Goal: Communication & Community: Share content

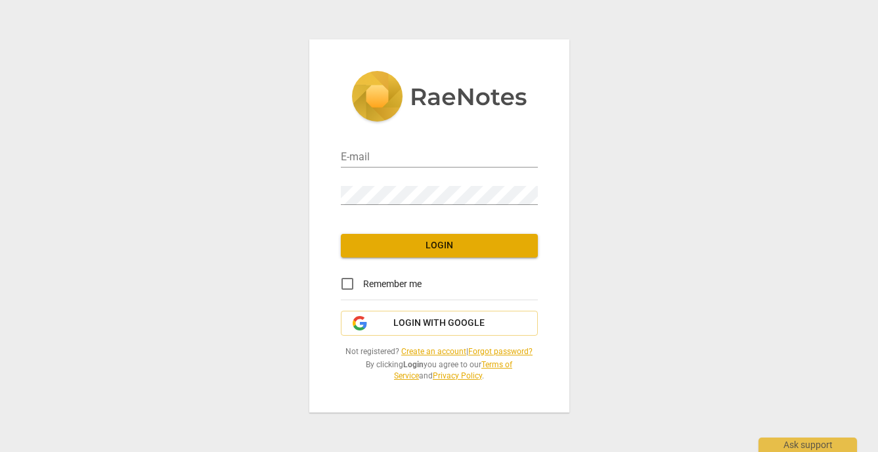
type input "julieawilke@gmail.com"
click at [462, 246] on span "Login" at bounding box center [439, 245] width 176 height 13
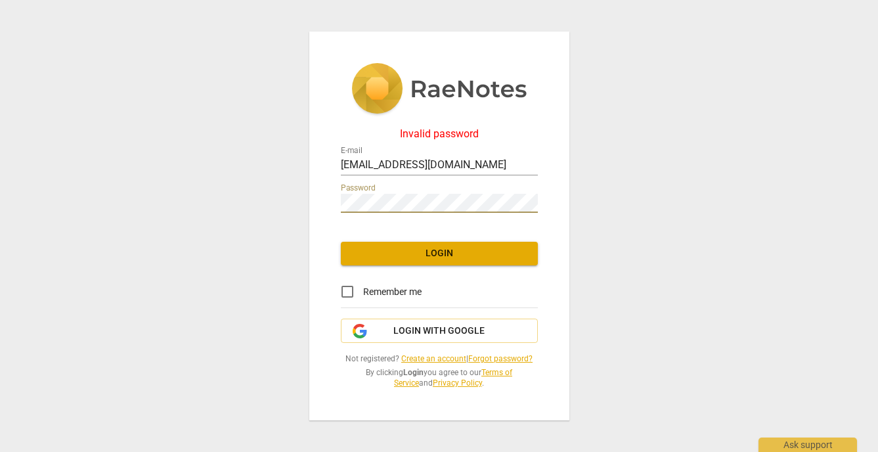
click at [445, 254] on span "Login" at bounding box center [439, 253] width 176 height 13
click at [453, 332] on span "Login with Google" at bounding box center [438, 331] width 91 height 13
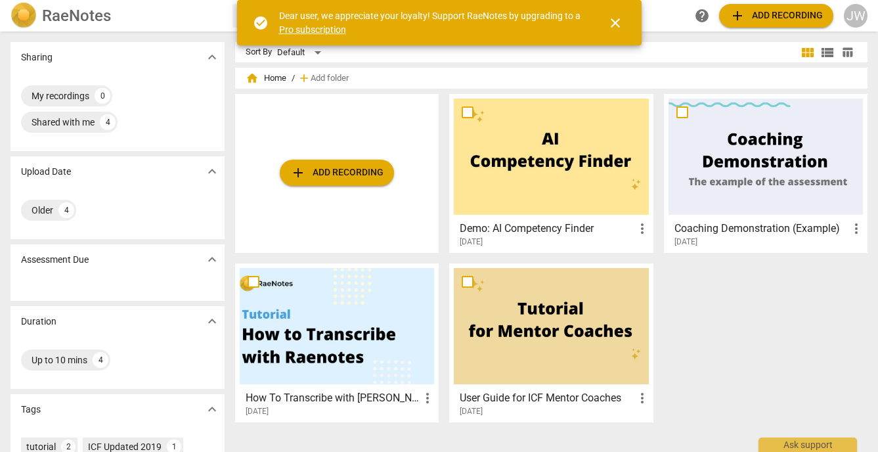
click at [340, 174] on span "add Add recording" at bounding box center [336, 173] width 93 height 16
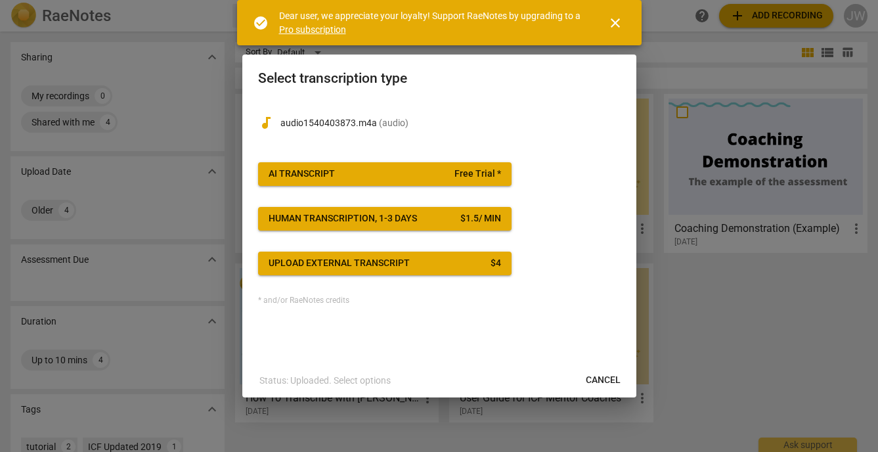
click at [441, 171] on span "AI Transcript Free Trial *" at bounding box center [385, 174] width 233 height 13
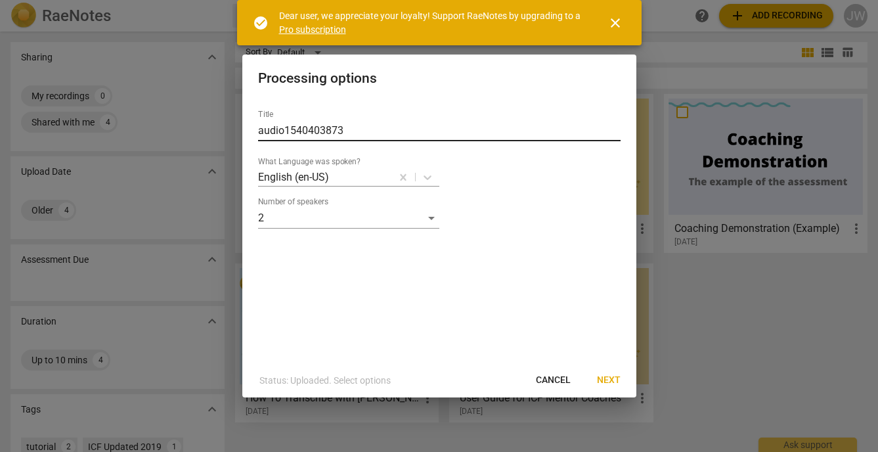
click at [330, 131] on input "audio1540403873" at bounding box center [439, 130] width 363 height 21
click at [282, 131] on input "[PERSON_NAME] - coaching" at bounding box center [439, 130] width 363 height 21
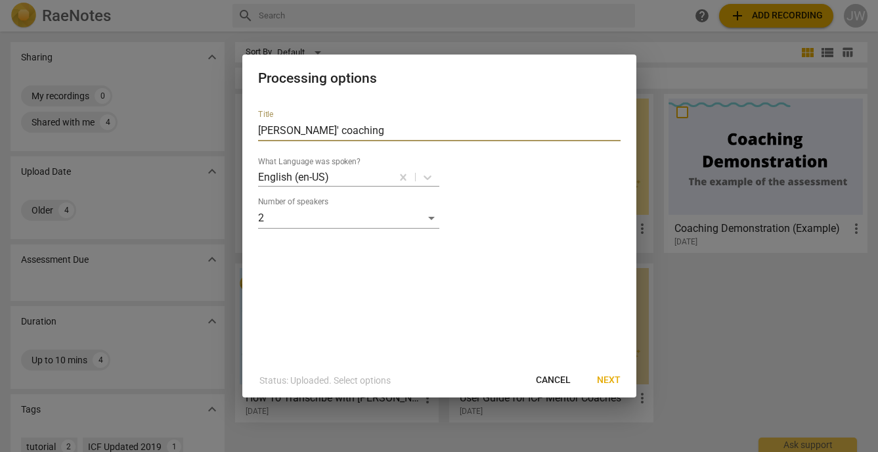
type input "[PERSON_NAME] coaching"
click at [604, 375] on span "Next" at bounding box center [609, 380] width 24 height 13
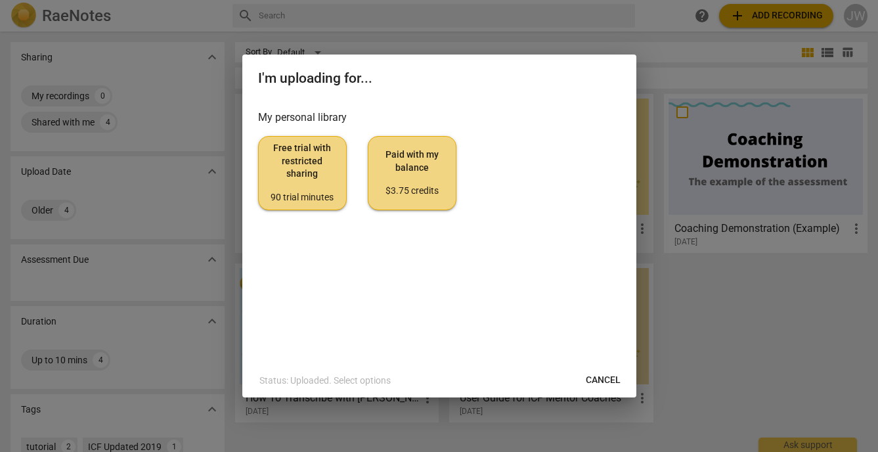
click at [413, 166] on span "Paid with my balance $3.75 credits" at bounding box center [412, 172] width 66 height 49
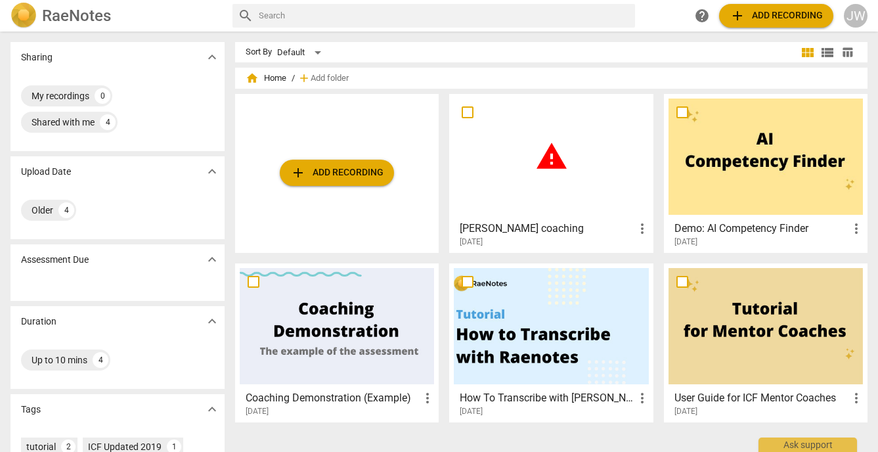
click at [346, 172] on span "add Add recording" at bounding box center [336, 173] width 93 height 16
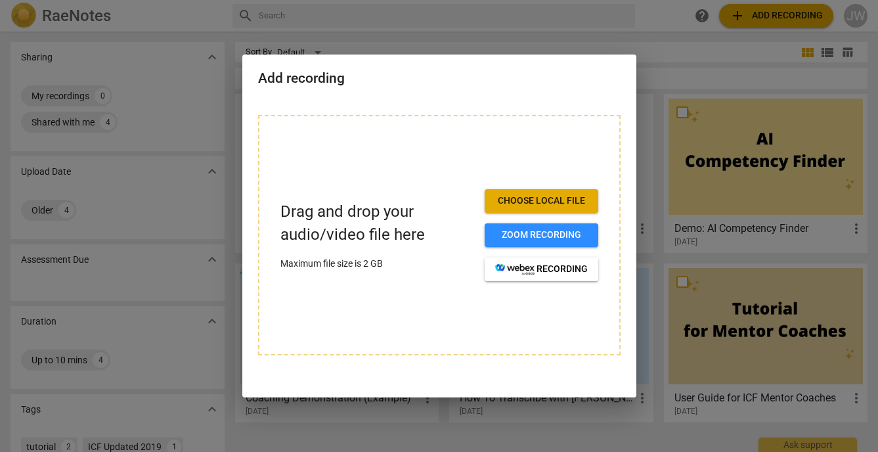
click at [723, 206] on div at bounding box center [439, 226] width 878 height 452
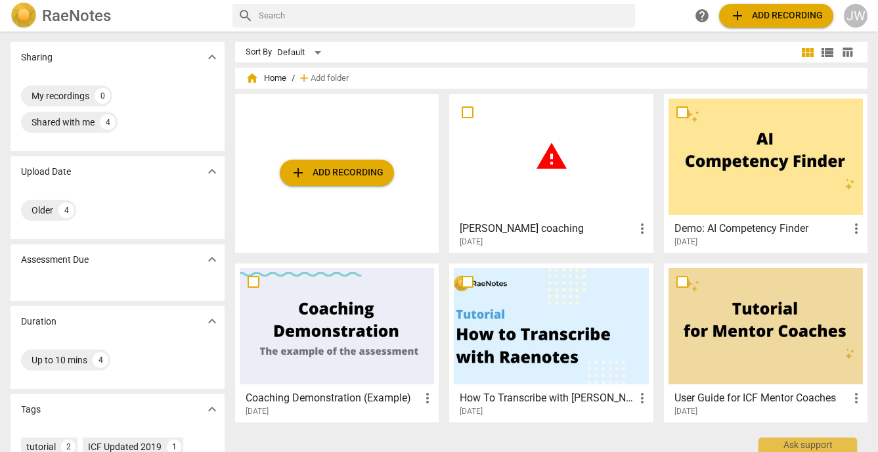
click at [535, 164] on span "warning" at bounding box center [551, 156] width 33 height 33
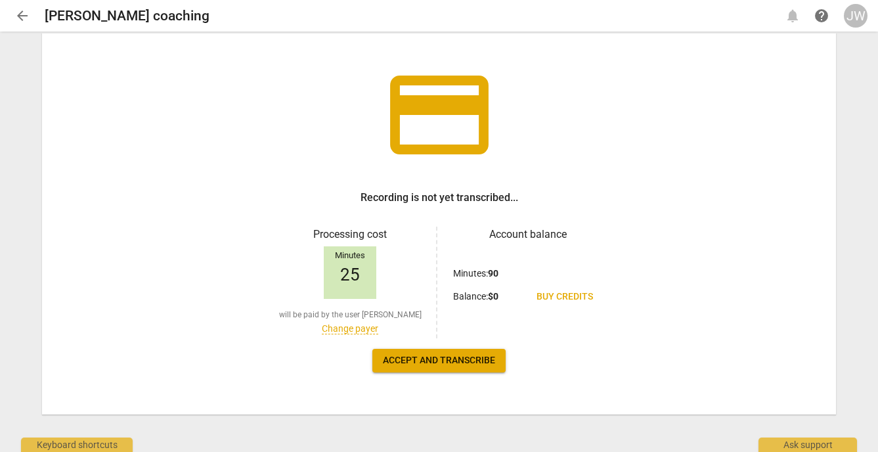
scroll to position [65, 0]
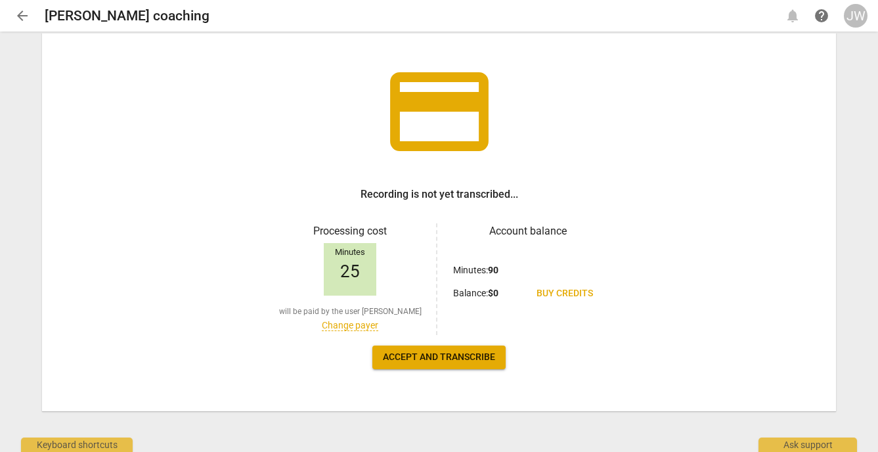
click at [450, 359] on span "Accept and transcribe" at bounding box center [439, 357] width 112 height 13
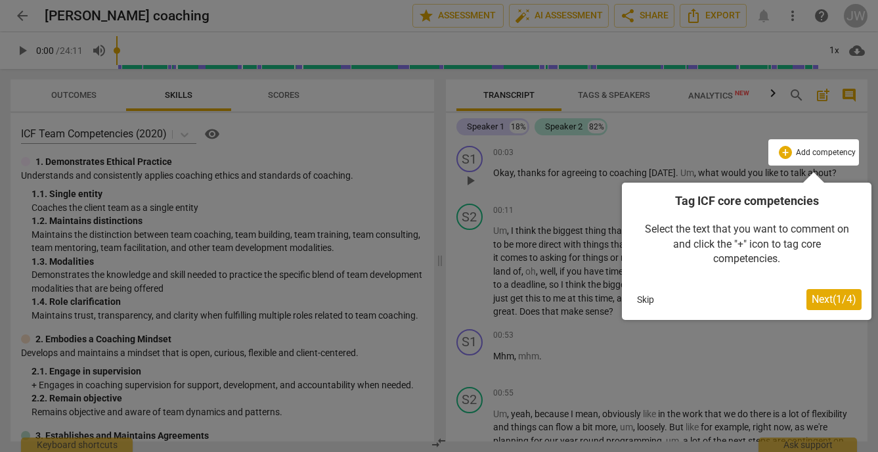
click at [844, 308] on button "Next ( 1 / 4 )" at bounding box center [834, 299] width 55 height 21
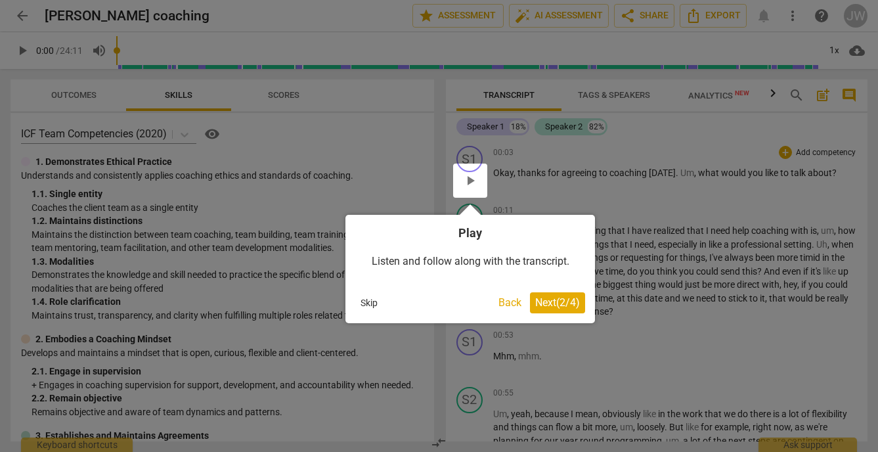
click at [549, 305] on span "Next ( 2 / 4 )" at bounding box center [557, 302] width 45 height 12
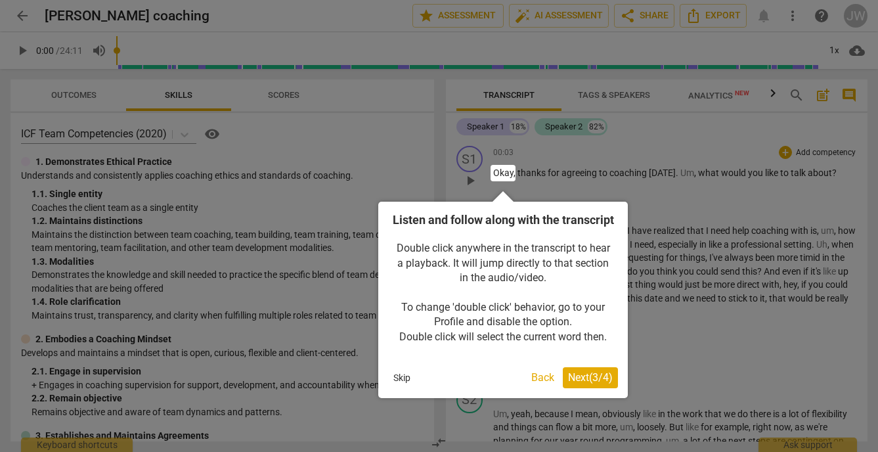
click at [589, 384] on span "Next ( 3 / 4 )" at bounding box center [590, 377] width 45 height 12
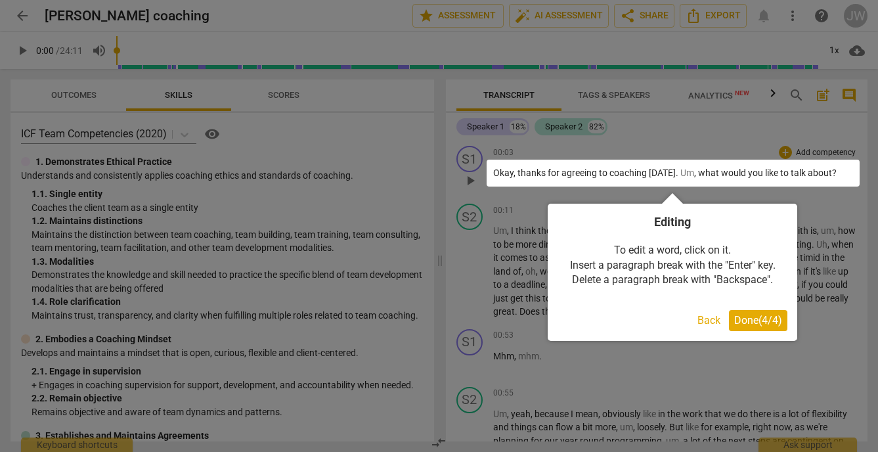
click at [763, 321] on span "Done ( 4 / 4 )" at bounding box center [758, 320] width 48 height 12
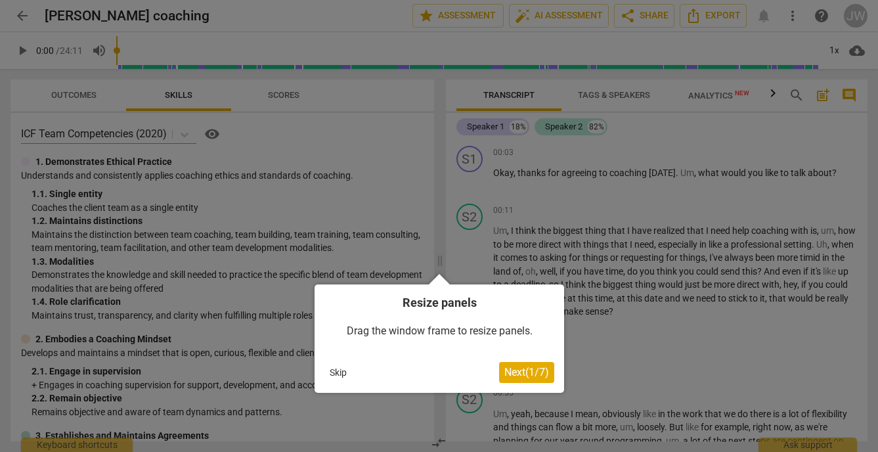
click at [329, 380] on button "Skip" at bounding box center [339, 373] width 28 height 20
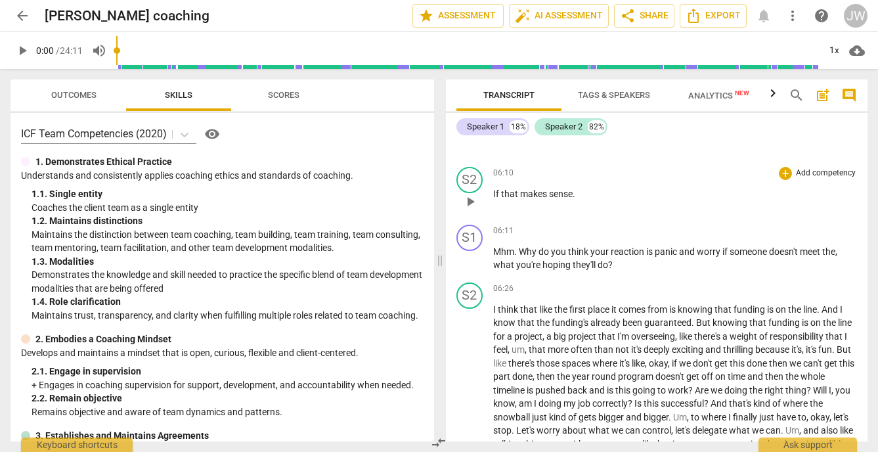
scroll to position [1320, 0]
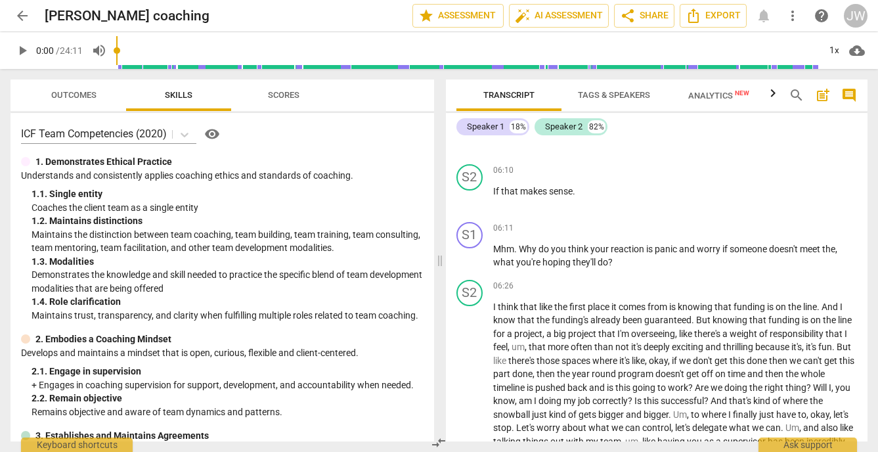
click at [28, 53] on span "play_arrow" at bounding box center [22, 51] width 16 height 16
click at [22, 53] on span "pause" at bounding box center [22, 51] width 16 height 16
type input "5"
click at [639, 13] on span "share Share" at bounding box center [644, 16] width 49 height 16
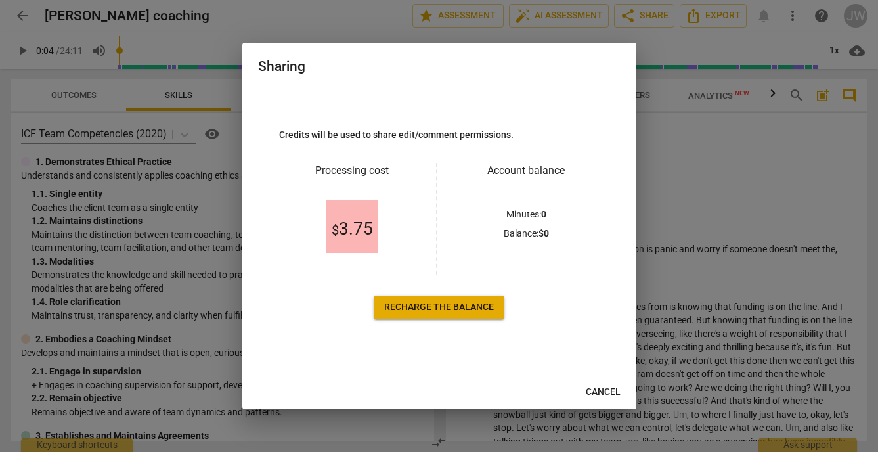
click at [457, 313] on link "Recharge the balance" at bounding box center [439, 308] width 131 height 24
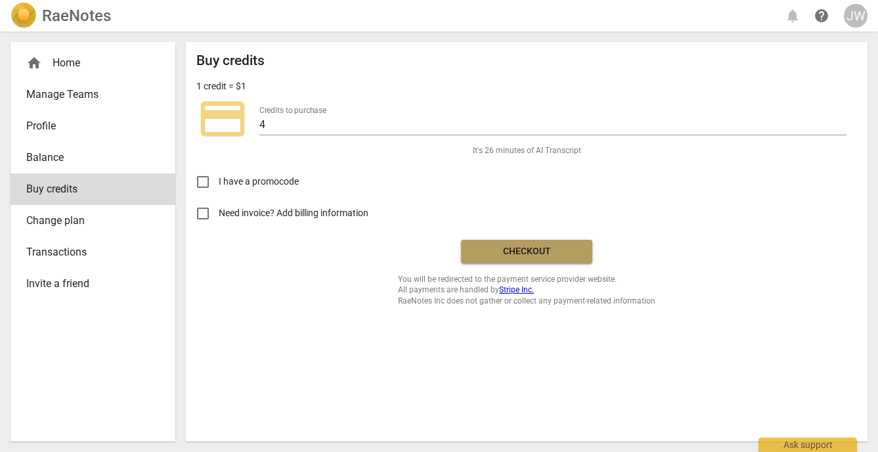
click at [516, 261] on button "Checkout" at bounding box center [526, 252] width 131 height 24
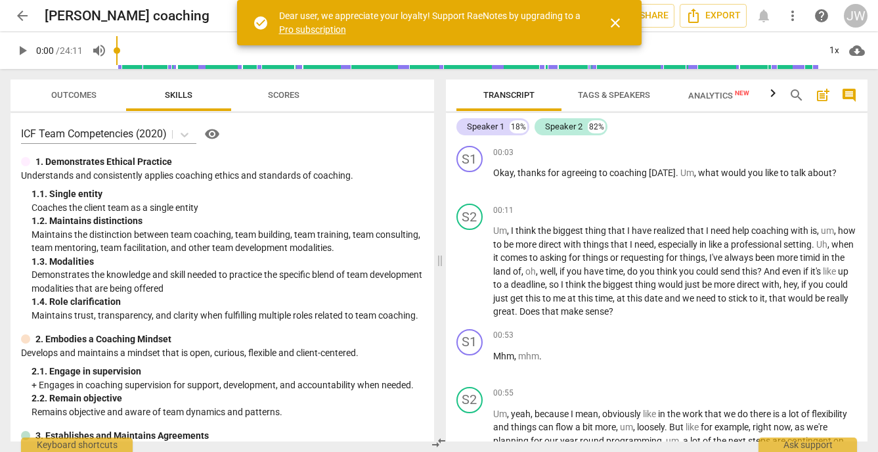
click at [612, 23] on span "close" at bounding box center [616, 23] width 16 height 16
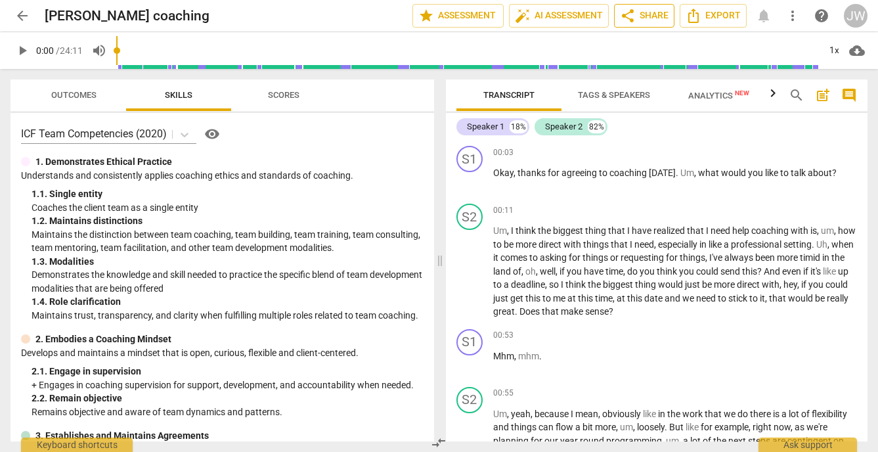
click at [640, 17] on span "share Share" at bounding box center [644, 16] width 49 height 16
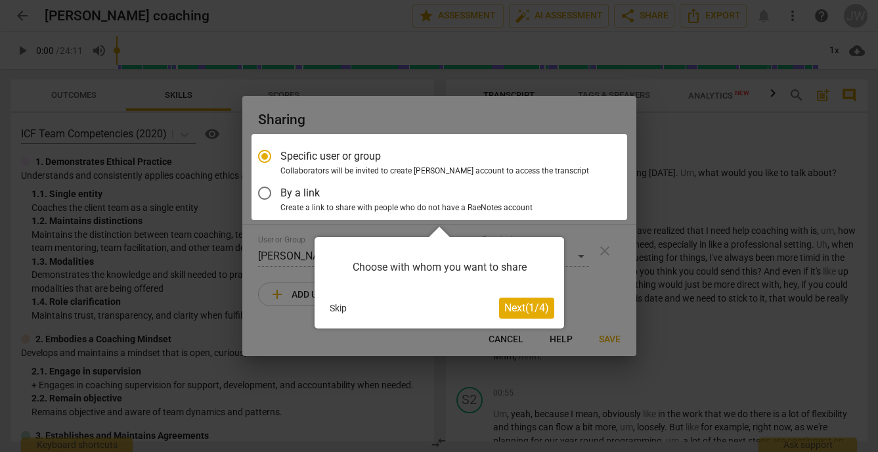
click at [262, 191] on div at bounding box center [440, 177] width 376 height 86
click at [269, 194] on div at bounding box center [440, 177] width 376 height 86
click at [532, 310] on span "Next ( 1 / 4 )" at bounding box center [527, 308] width 45 height 12
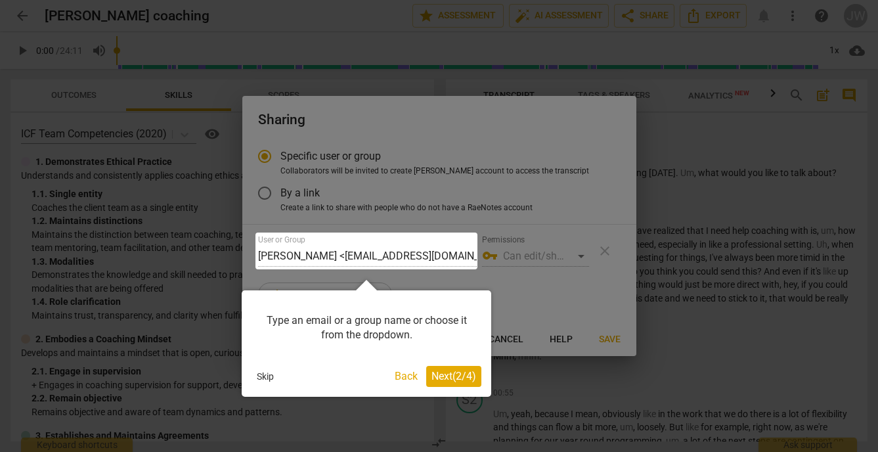
click at [453, 380] on span "Next ( 2 / 4 )" at bounding box center [454, 376] width 45 height 12
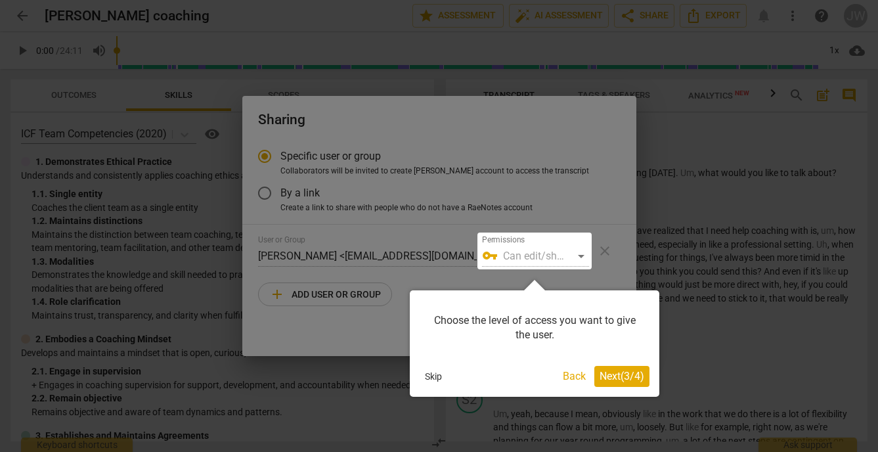
click at [614, 378] on span "Next ( 3 / 4 )" at bounding box center [622, 376] width 45 height 12
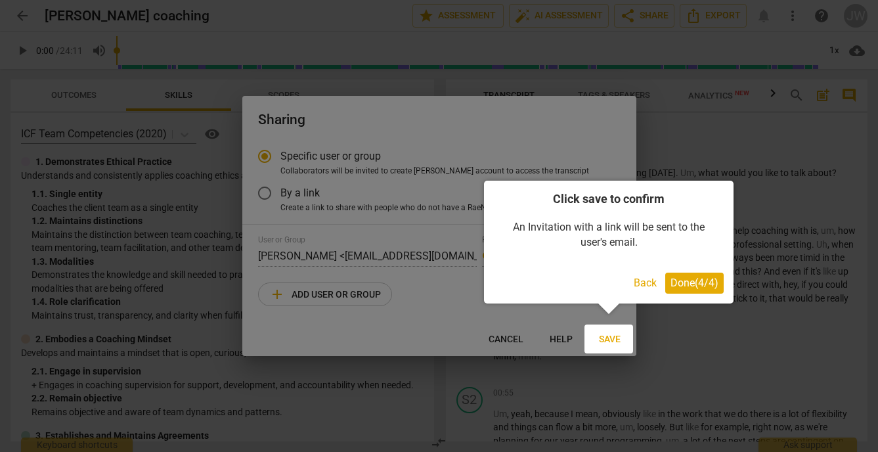
click at [683, 285] on span "Done ( 4 / 4 )" at bounding box center [695, 283] width 48 height 12
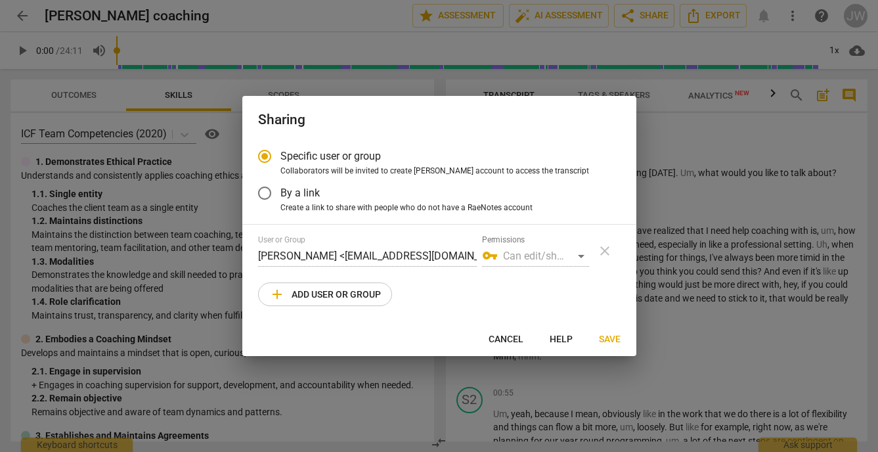
click at [344, 296] on span "add Add user or group" at bounding box center [325, 294] width 112 height 16
radio input "false"
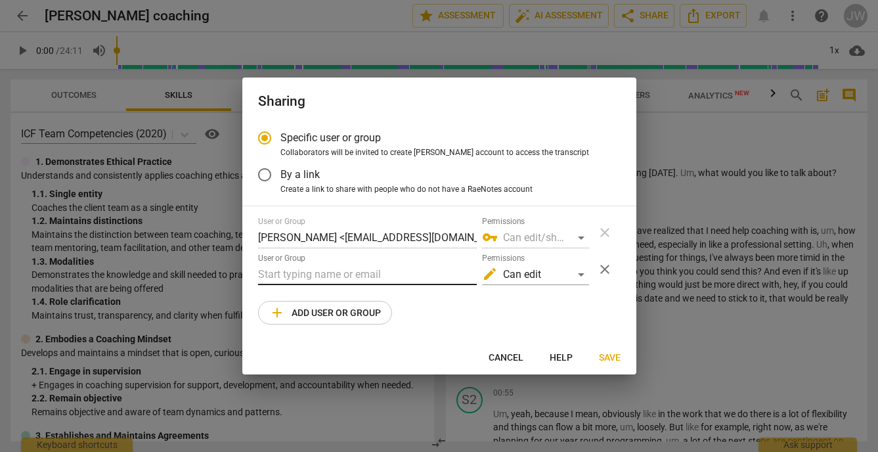
click at [323, 277] on input "text" at bounding box center [367, 274] width 219 height 21
paste input "[PERSON_NAME][EMAIL_ADDRESS][DOMAIN_NAME]"
type input "[PERSON_NAME][EMAIL_ADDRESS][DOMAIN_NAME]"
click at [576, 271] on div "edit Can edit" at bounding box center [535, 274] width 107 height 21
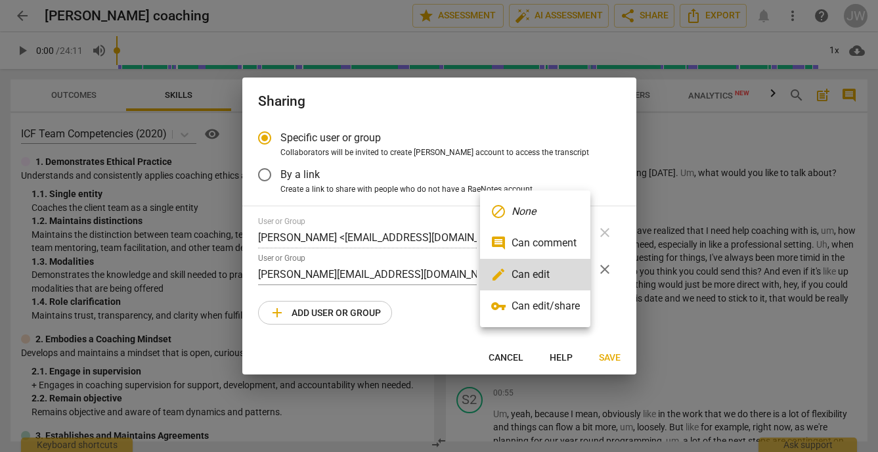
click at [546, 308] on li "vpn_key Can edit/share" at bounding box center [535, 306] width 110 height 32
radio input "false"
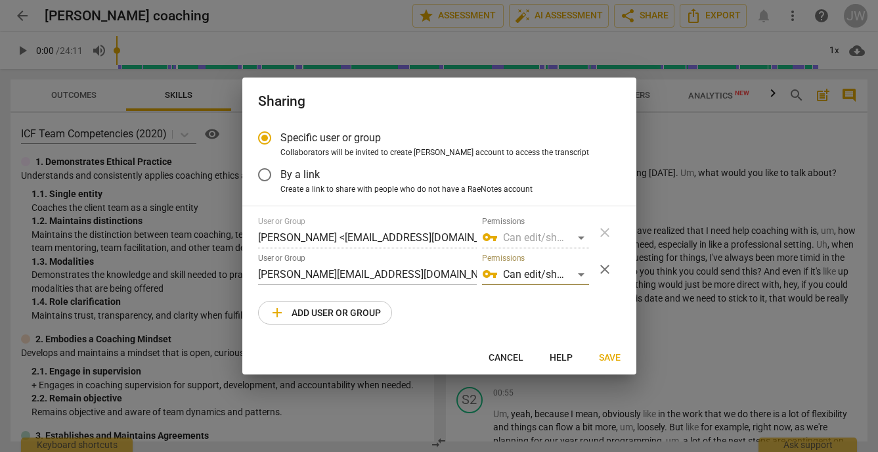
click at [611, 355] on span "Save" at bounding box center [610, 357] width 22 height 13
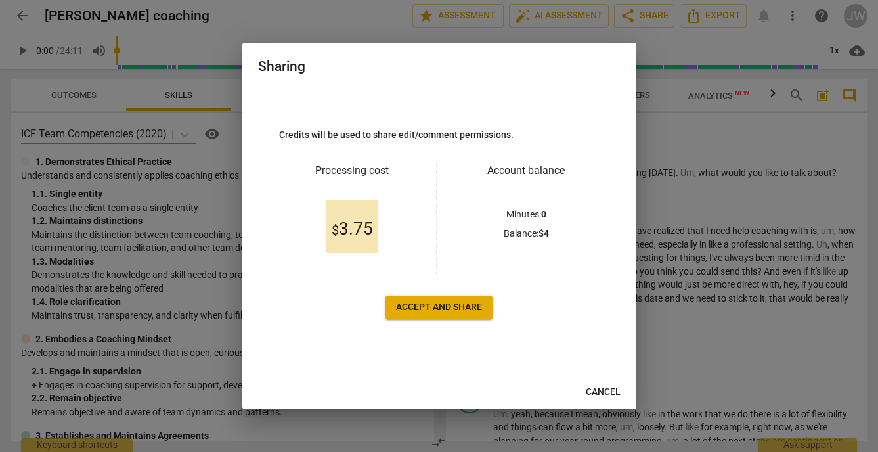
click at [456, 309] on span "Accept and share" at bounding box center [439, 307] width 86 height 13
